Goal: Task Accomplishment & Management: Manage account settings

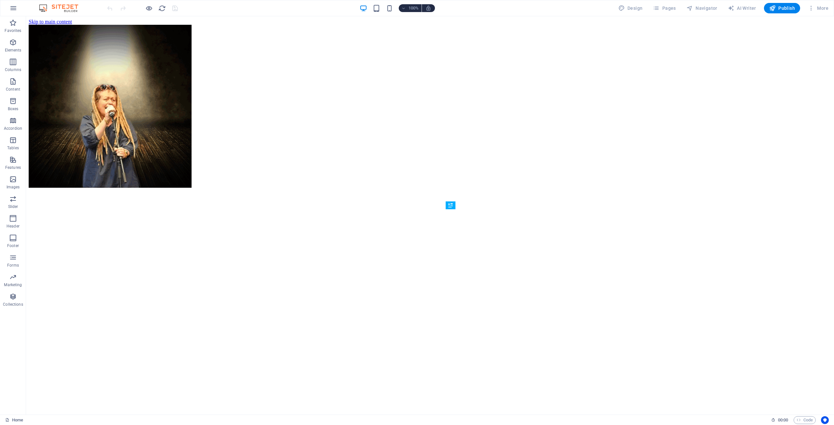
scroll to position [242, 0]
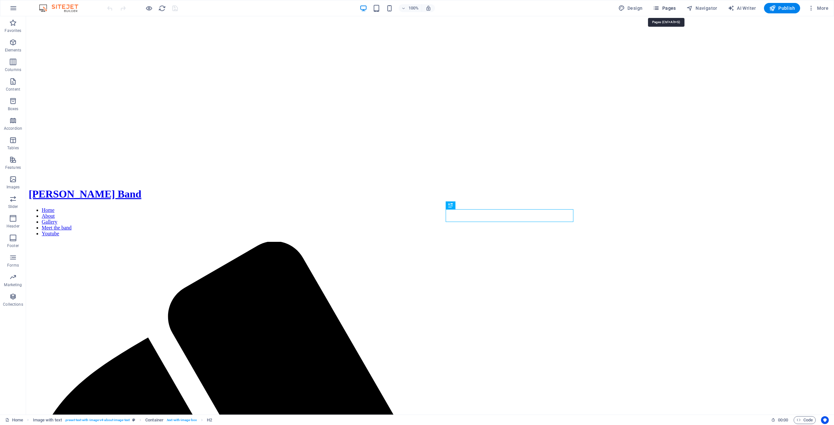
click at [671, 9] on span "Pages" at bounding box center [664, 8] width 23 height 7
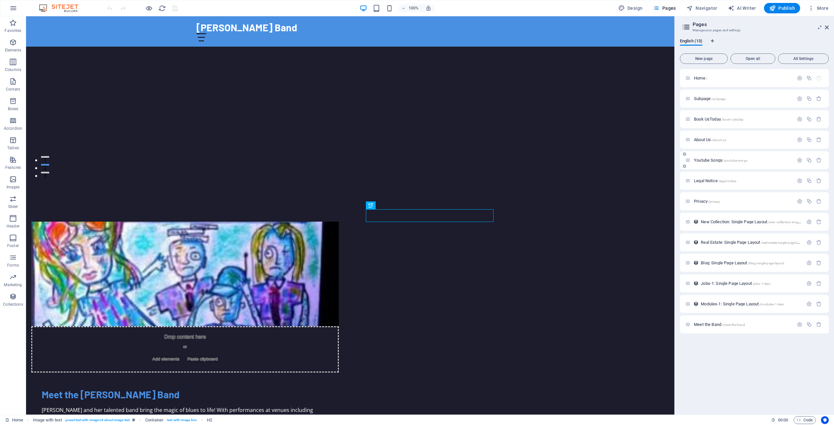
click at [702, 158] on div "Youtube Songs /youtube-songs" at bounding box center [739, 159] width 108 height 7
click at [703, 159] on span "Youtube Songs /youtube-songs" at bounding box center [720, 160] width 53 height 5
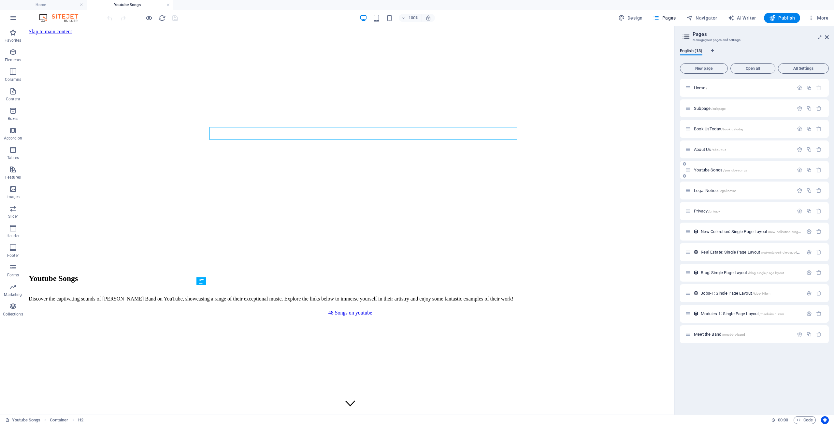
scroll to position [0, 0]
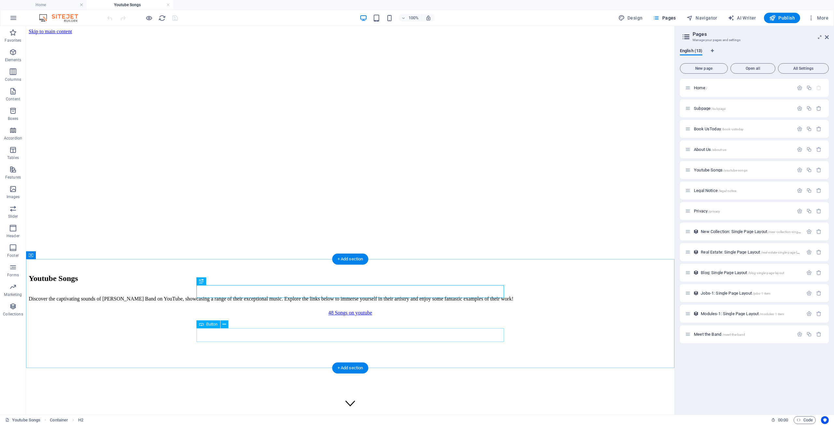
click at [349, 316] on div "48 Songs on youtube" at bounding box center [350, 313] width 643 height 6
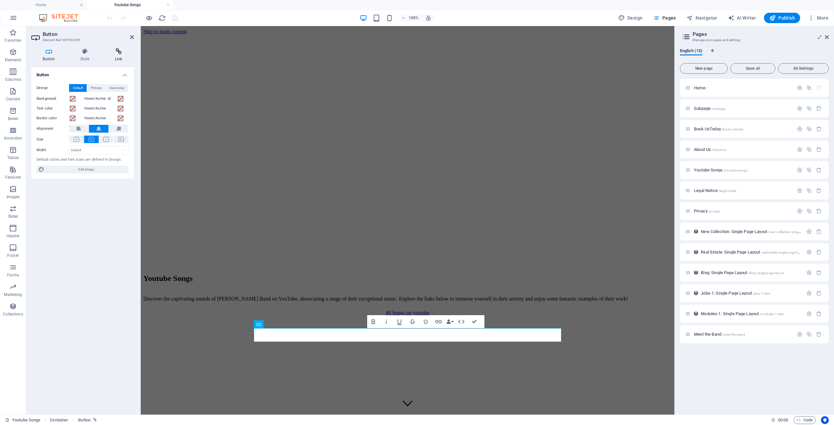
click at [118, 51] on icon at bounding box center [118, 51] width 31 height 7
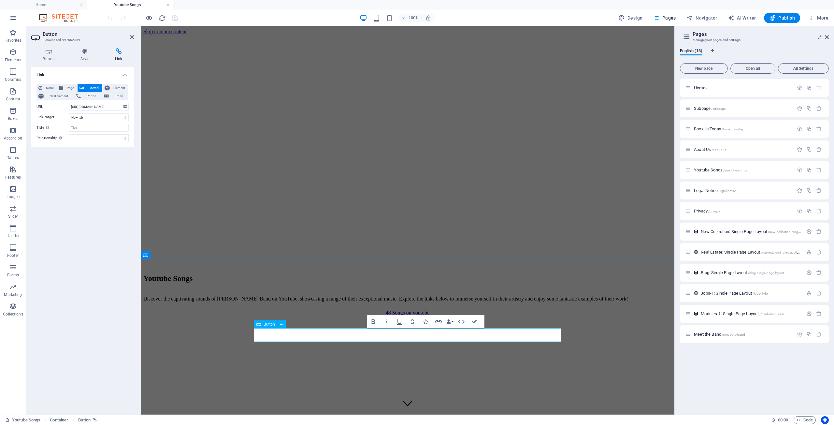
click at [341, 316] on div "48 Songs on youtube" at bounding box center [407, 313] width 528 height 6
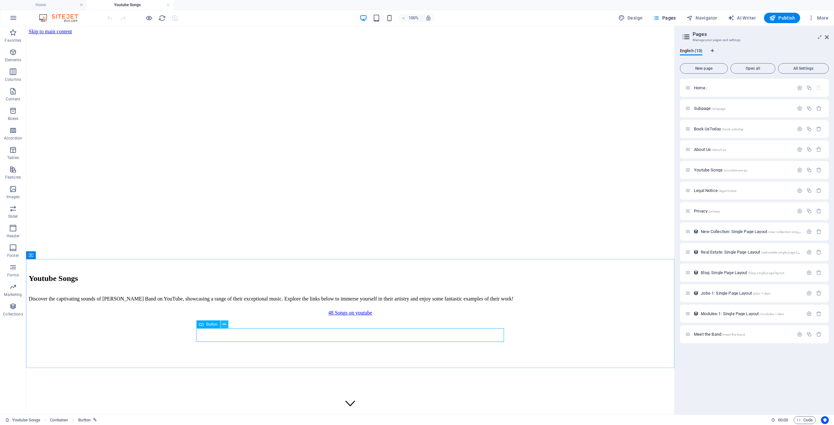
click at [226, 324] on icon at bounding box center [224, 324] width 4 height 7
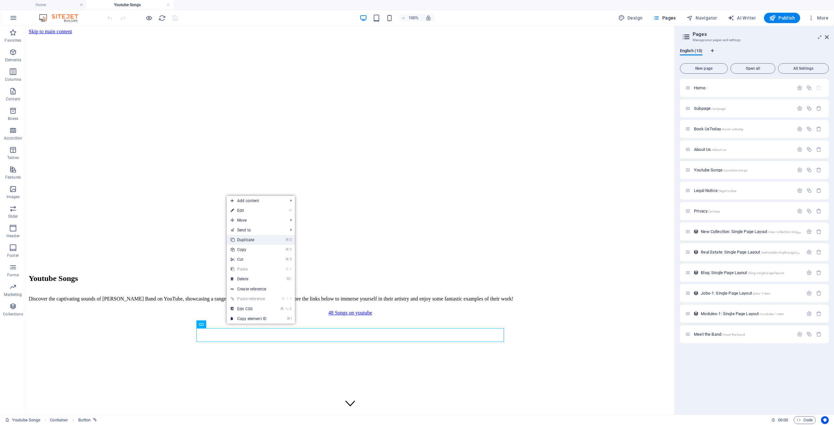
click at [249, 239] on link "⌘ D Duplicate" at bounding box center [249, 240] width 44 height 10
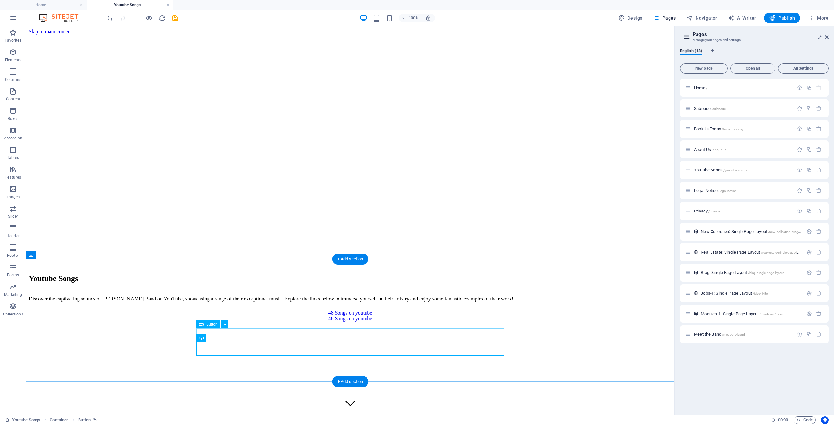
click at [342, 316] on div "48 Songs on youtube" at bounding box center [350, 313] width 643 height 6
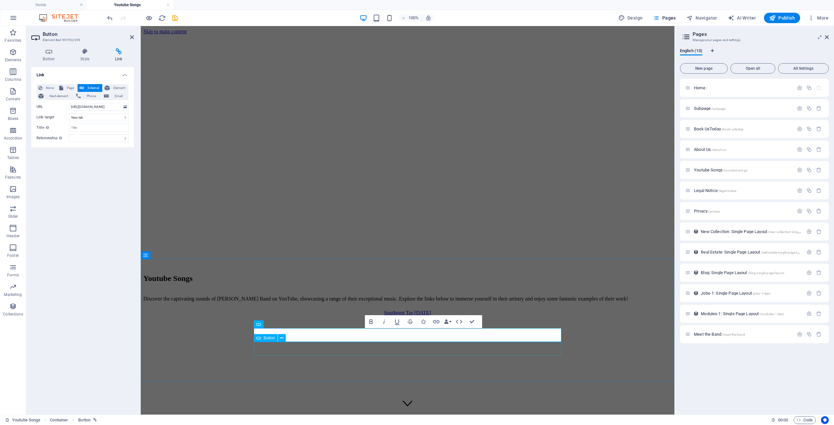
click at [405, 322] on div "48 Songs on youtube" at bounding box center [407, 319] width 528 height 6
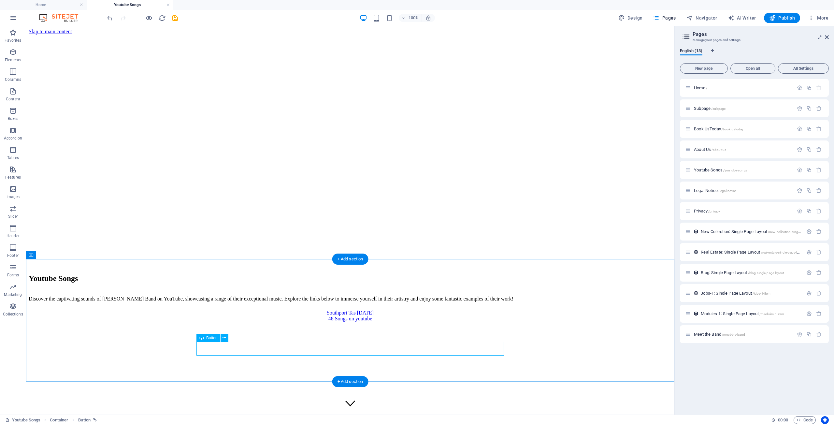
click at [364, 322] on div "48 Songs on youtube" at bounding box center [350, 319] width 643 height 6
click at [367, 316] on div "Southport Tas [DATE]" at bounding box center [350, 313] width 643 height 6
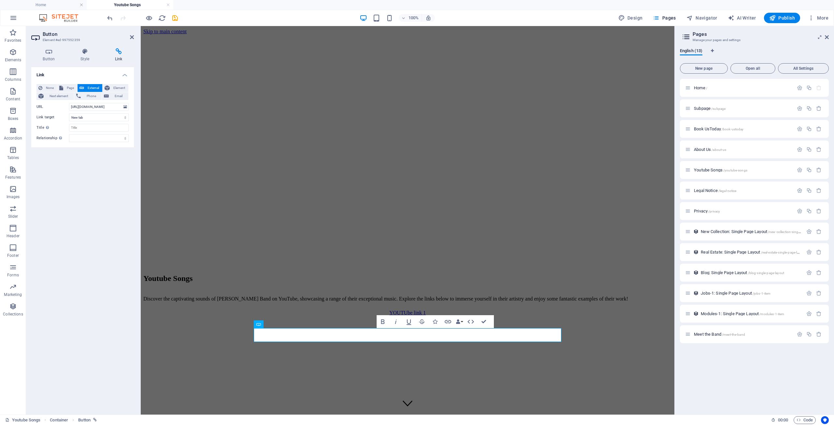
click at [118, 51] on icon at bounding box center [118, 51] width 31 height 7
click at [90, 106] on input "[URL][DOMAIN_NAME]" at bounding box center [99, 107] width 60 height 8
paste input "[URL][DOMAIN_NAME]"
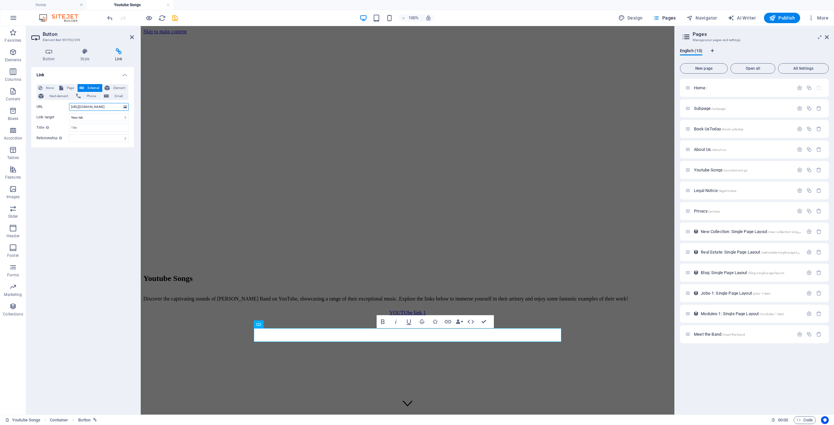
scroll to position [0, 34]
type input "[URL][DOMAIN_NAME]"
click at [407, 322] on div "48 Songs on youtube" at bounding box center [407, 319] width 528 height 6
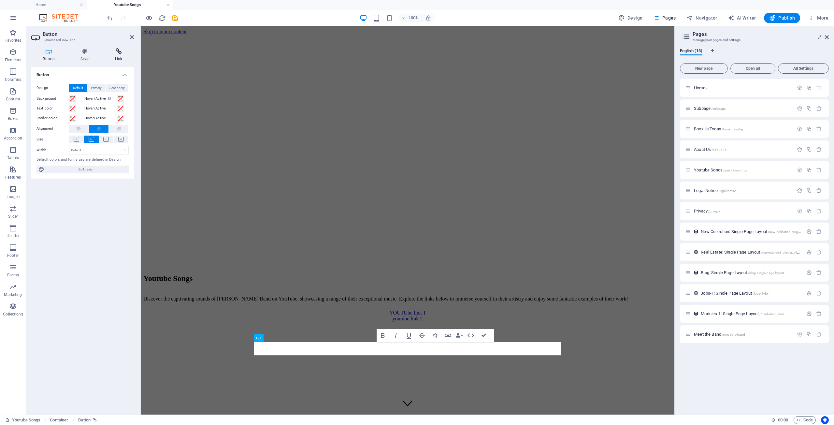
click at [120, 50] on icon at bounding box center [118, 51] width 31 height 7
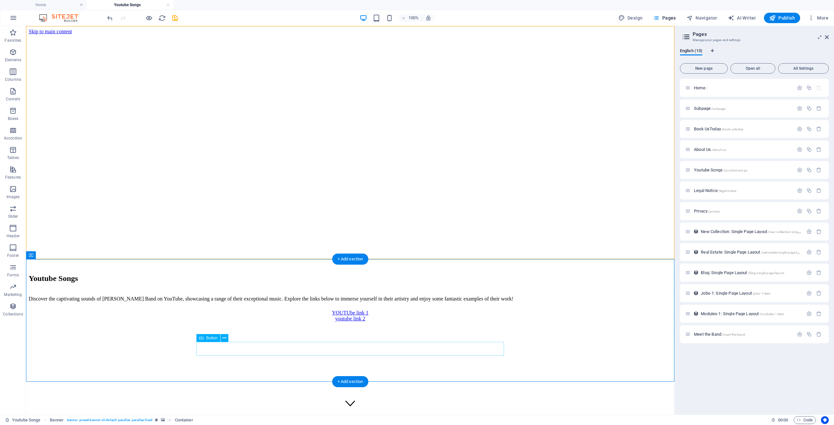
click at [348, 322] on div "youtube link 2" at bounding box center [350, 319] width 643 height 6
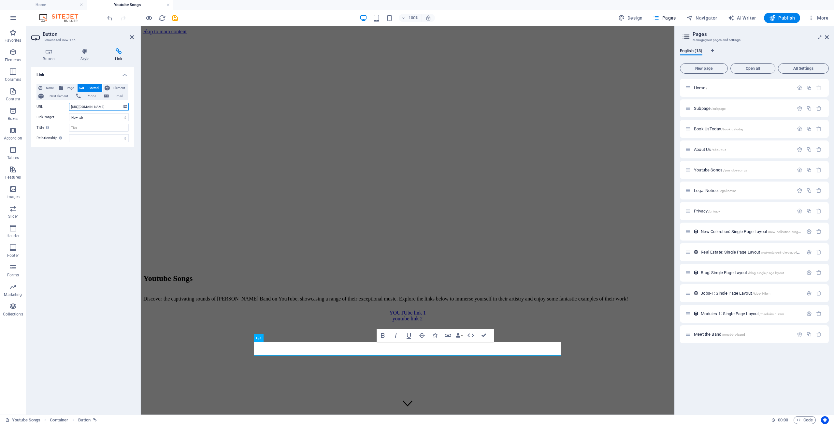
click at [98, 108] on input "[URL][DOMAIN_NAME]" at bounding box center [99, 107] width 60 height 8
type input "[URL][DOMAIN_NAME]"
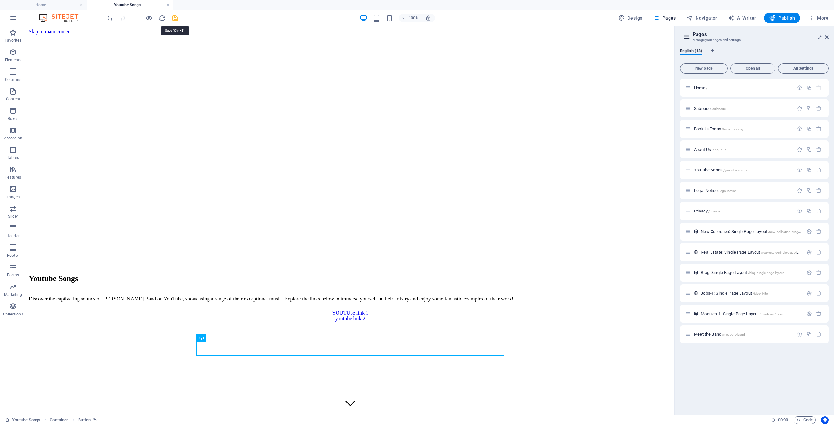
click at [176, 18] on icon "save" at bounding box center [174, 17] width 7 height 7
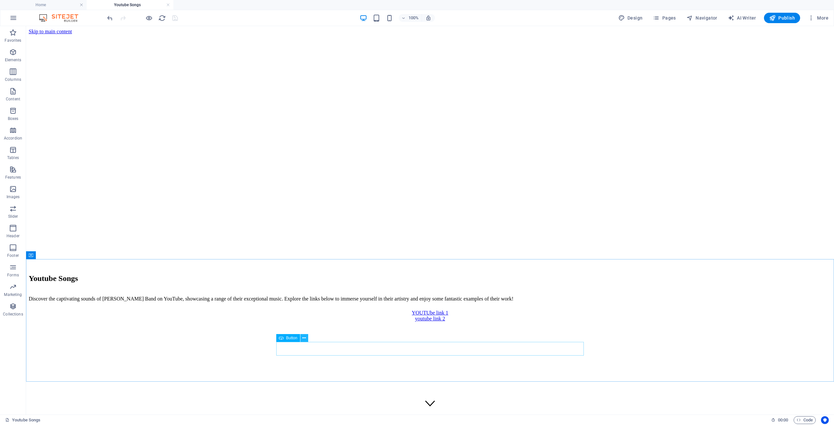
click at [303, 338] on icon at bounding box center [304, 338] width 4 height 7
click at [671, 18] on span "Pages" at bounding box center [664, 18] width 23 height 7
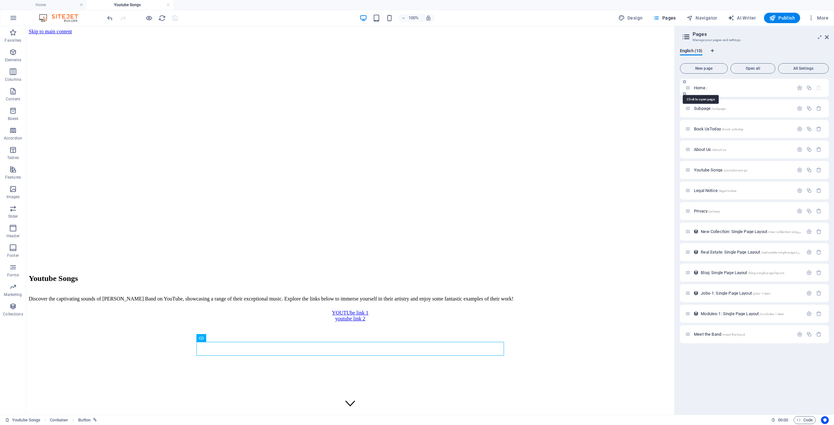
click at [700, 88] on span "Home /" at bounding box center [700, 87] width 13 height 5
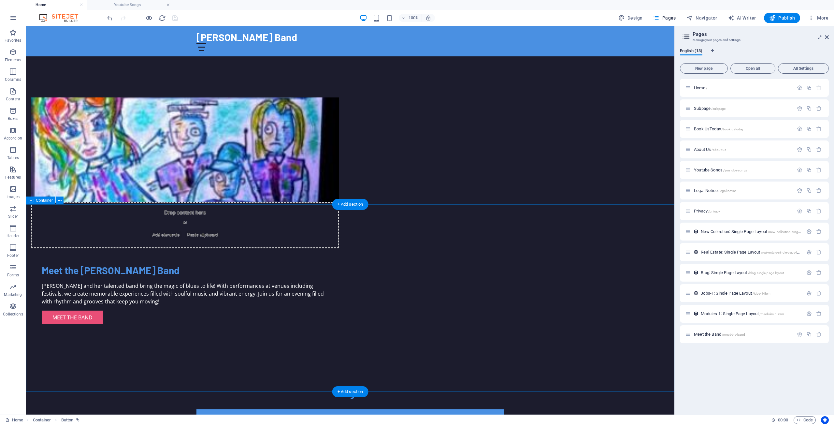
scroll to position [367, 0]
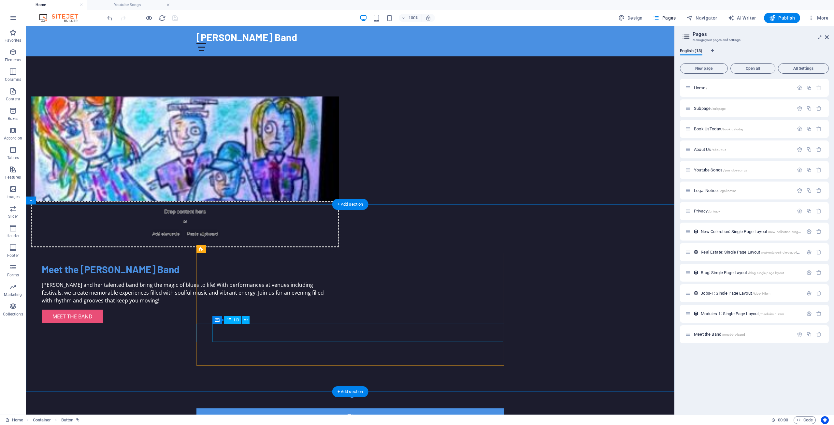
click at [176, 19] on icon "save" at bounding box center [174, 17] width 7 height 7
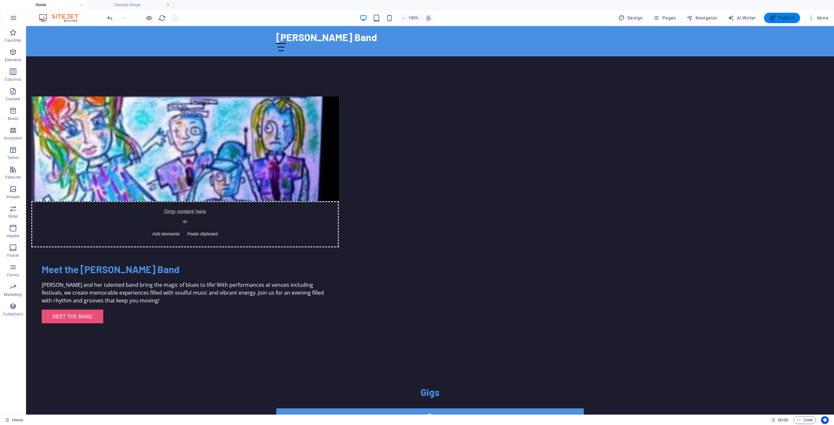
click at [782, 17] on span "Publish" at bounding box center [782, 18] width 26 height 7
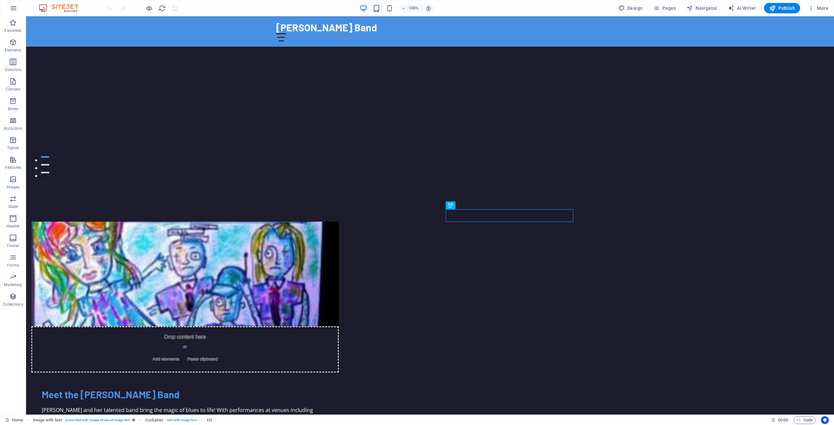
scroll to position [242, 0]
click at [578, 33] on div at bounding box center [430, 37] width 308 height 8
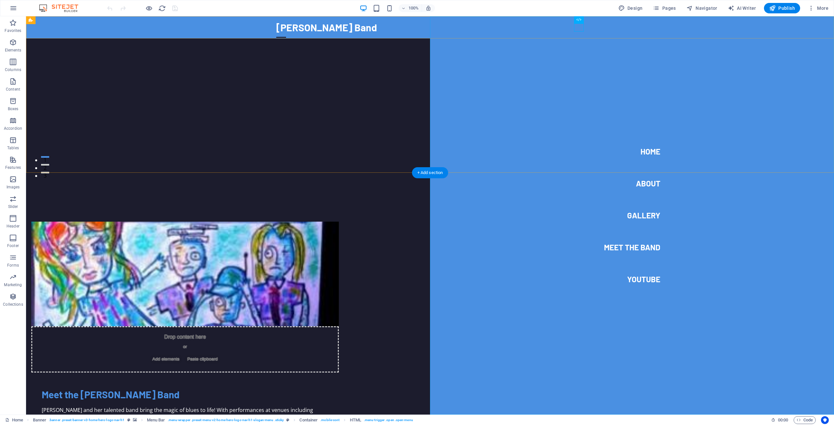
click at [644, 280] on nav "Home About Gallery Meet the band Youtube" at bounding box center [632, 215] width 404 height 398
select select
select select "3"
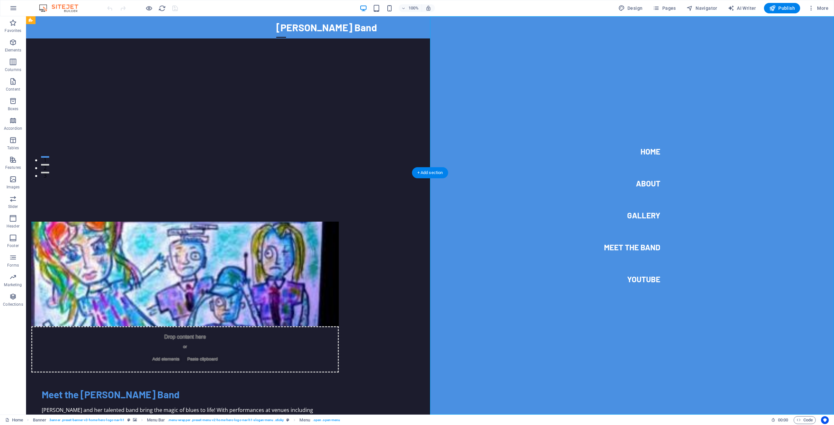
select select
select select "7"
select select
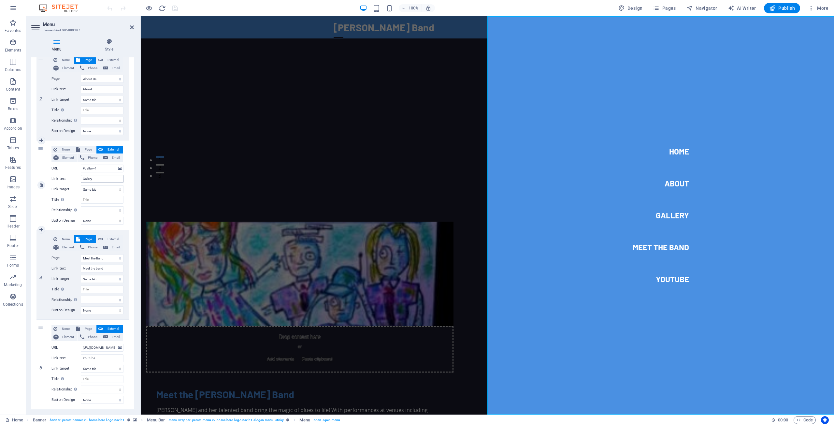
scroll to position [176, 0]
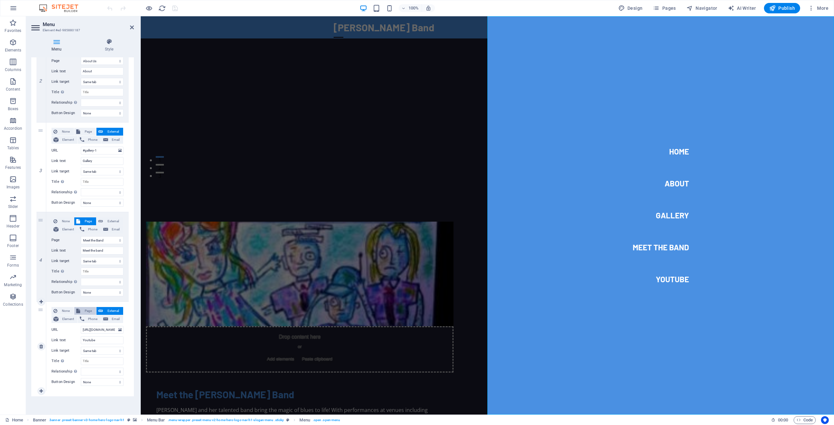
click at [85, 308] on span "Page" at bounding box center [88, 311] width 12 height 8
select select
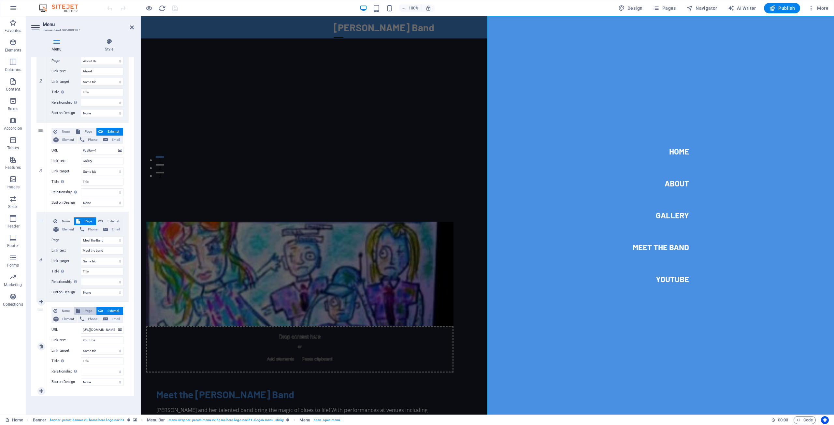
select select
click at [81, 326] on select "Home Subpage Book UsToday About Us Youtube Songs Legal Notice Privacy Meet the …" at bounding box center [102, 330] width 43 height 8
select select "4"
click option "Youtube Songs" at bounding box center [0, 0] width 0 height 0
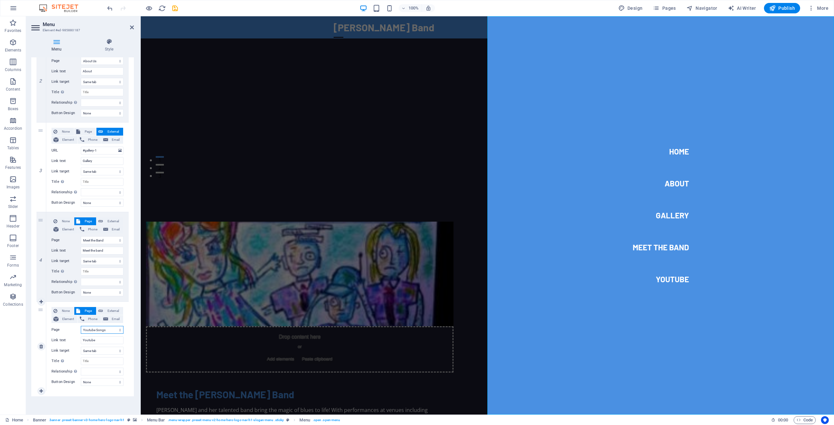
select select
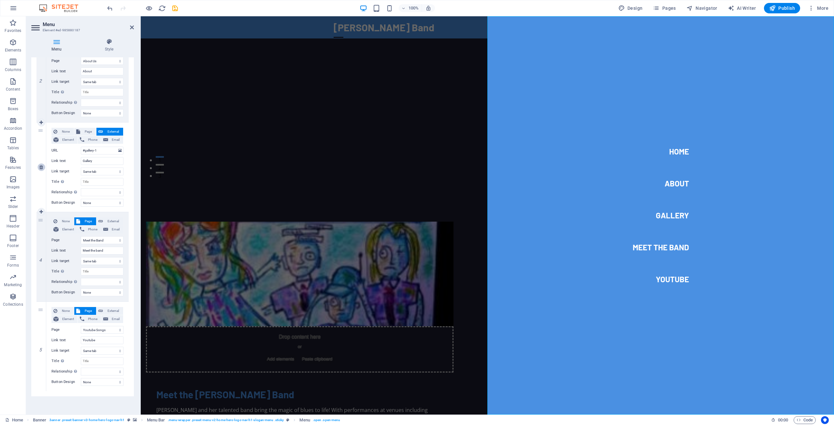
click at [41, 166] on icon at bounding box center [41, 167] width 4 height 5
select select
select select "7"
type input "Meet the band"
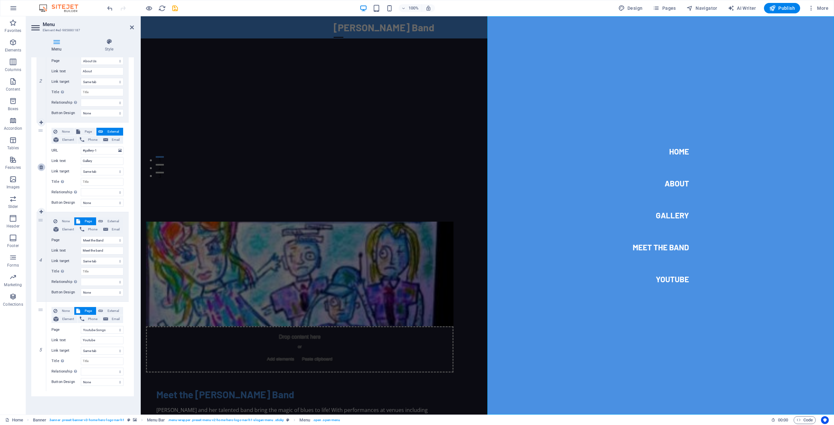
select select
select select "4"
type input "Youtube"
select select
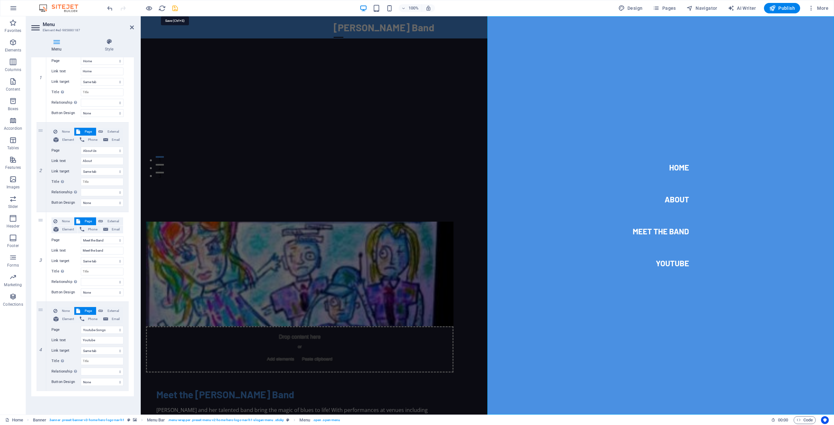
click at [176, 8] on icon "save" at bounding box center [174, 8] width 7 height 7
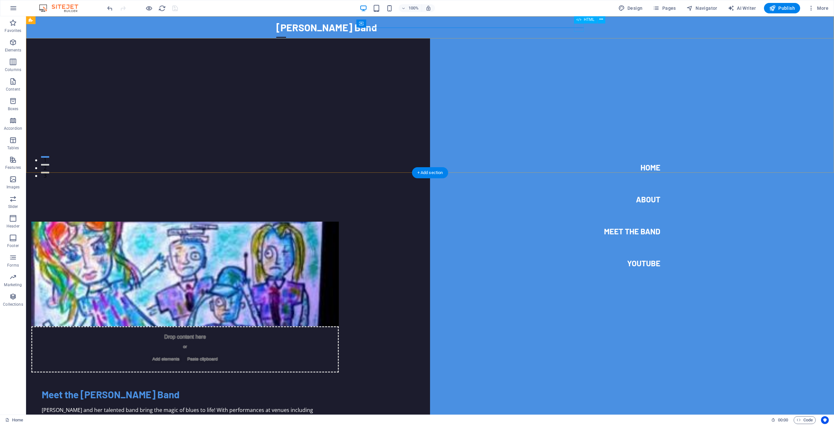
click at [286, 33] on div at bounding box center [281, 37] width 10 height 8
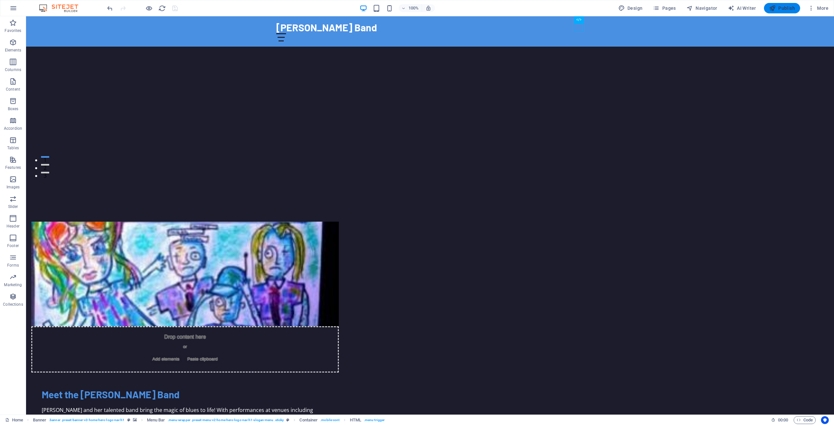
click at [785, 6] on span "Publish" at bounding box center [782, 8] width 26 height 7
